Goal: Task Accomplishment & Management: Use online tool/utility

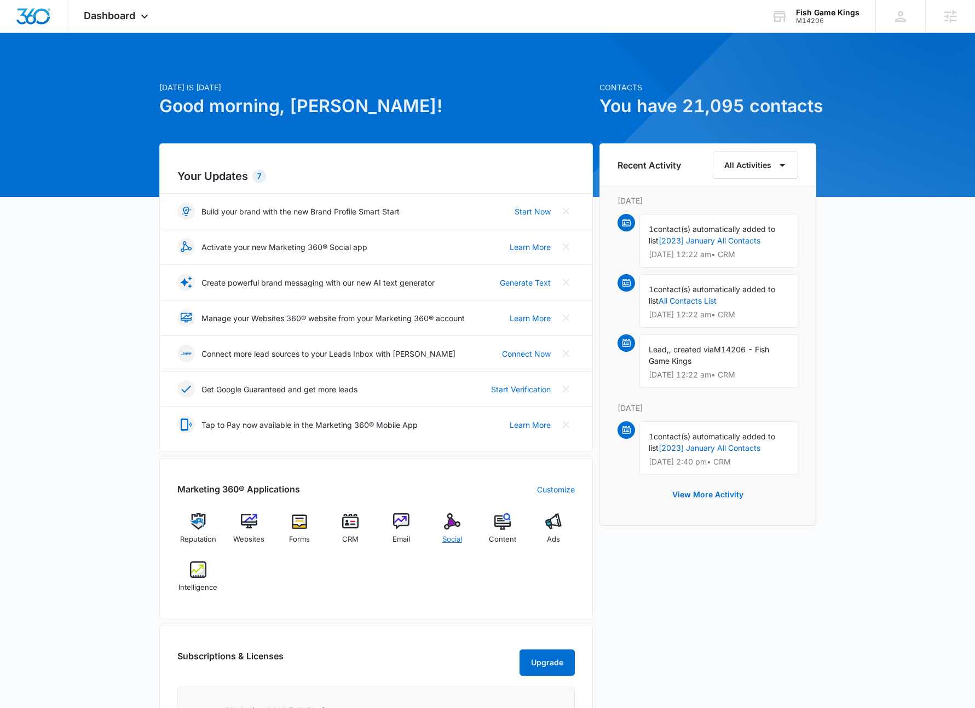
click at [449, 525] on img at bounding box center [452, 522] width 16 height 16
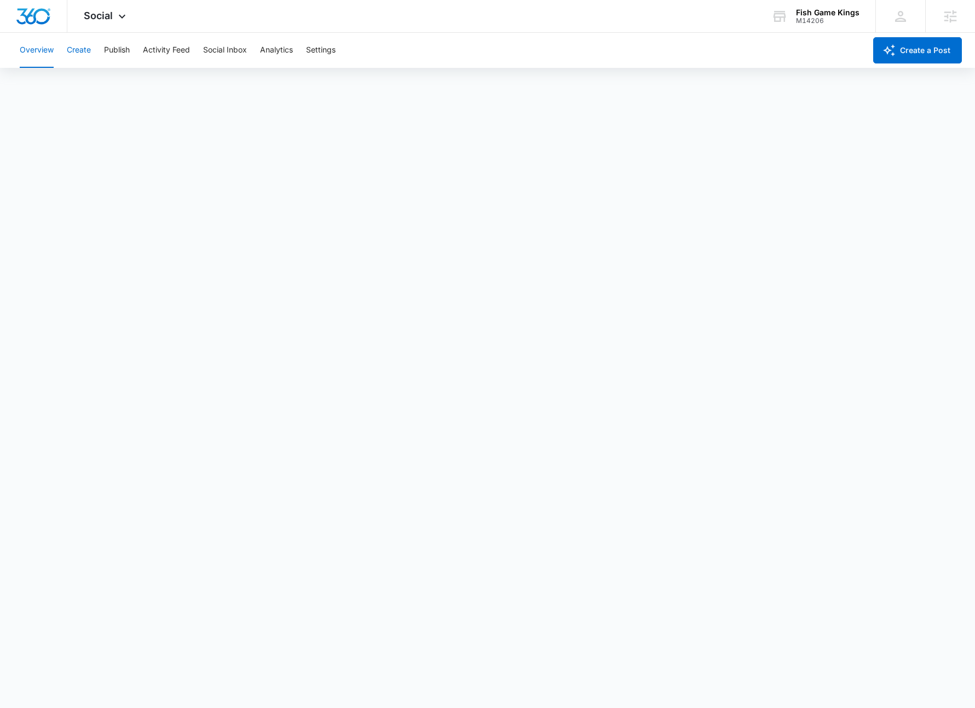
click at [74, 46] on button "Create" at bounding box center [79, 50] width 24 height 35
click at [106, 83] on button "Approvals" at bounding box center [107, 83] width 37 height 31
